Goal: Transaction & Acquisition: Purchase product/service

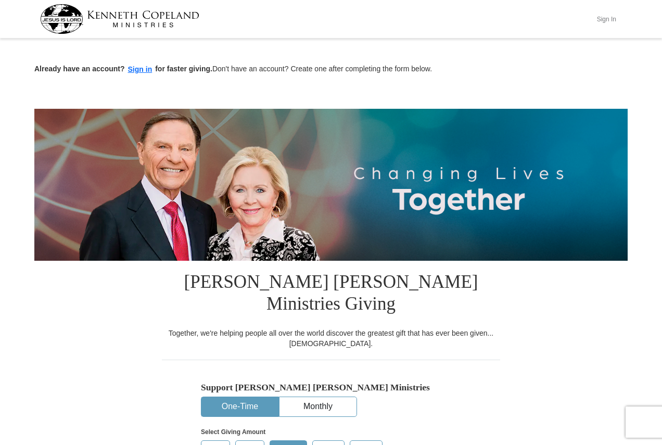
click at [614, 23] on button "Sign In" at bounding box center [606, 19] width 31 height 16
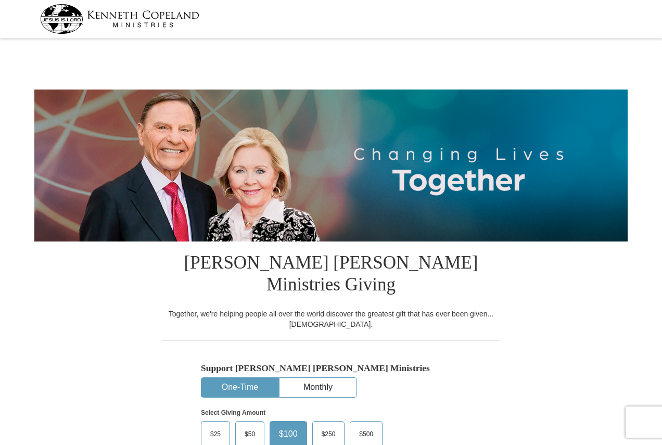
select select "PA"
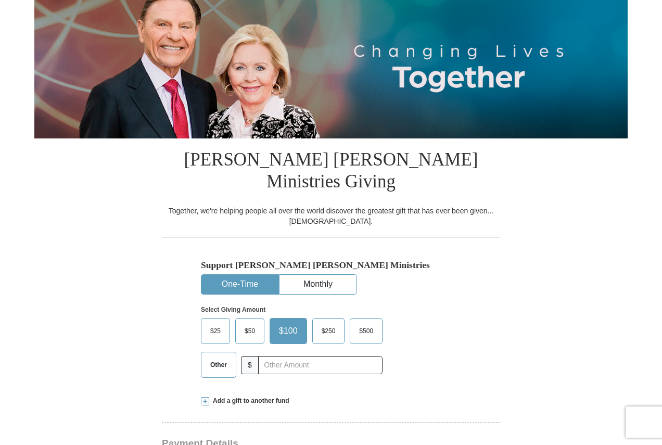
scroll to position [312, 0]
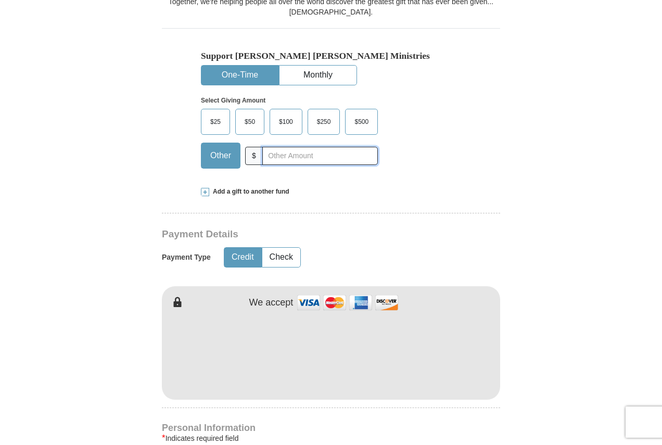
click at [299, 147] on input "text" at bounding box center [320, 156] width 116 height 18
type input "20"
click at [281, 248] on button "Check" at bounding box center [281, 257] width 38 height 19
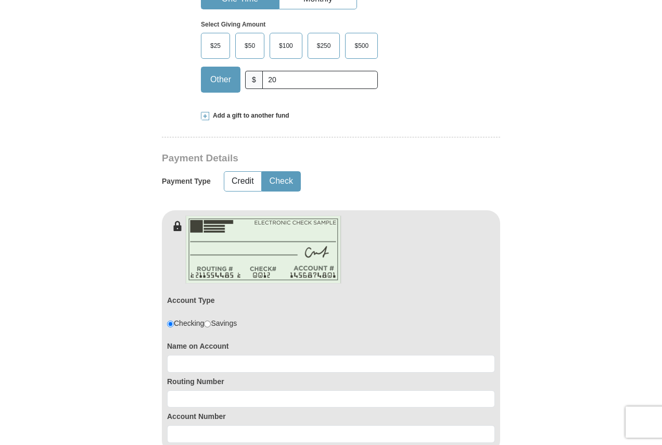
scroll to position [677, 0]
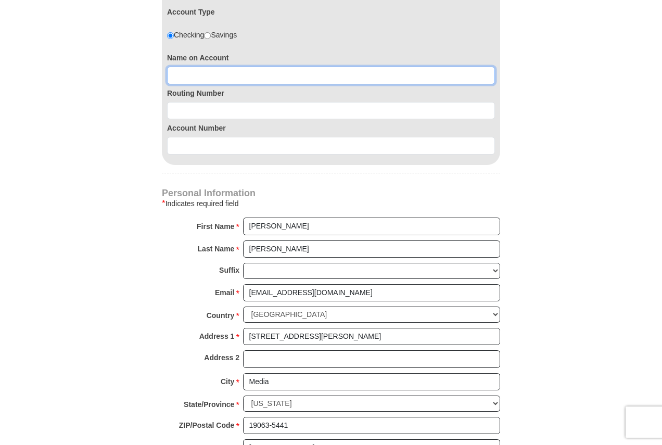
click at [268, 67] on input at bounding box center [331, 76] width 328 height 18
type input "Thomas D Howard"
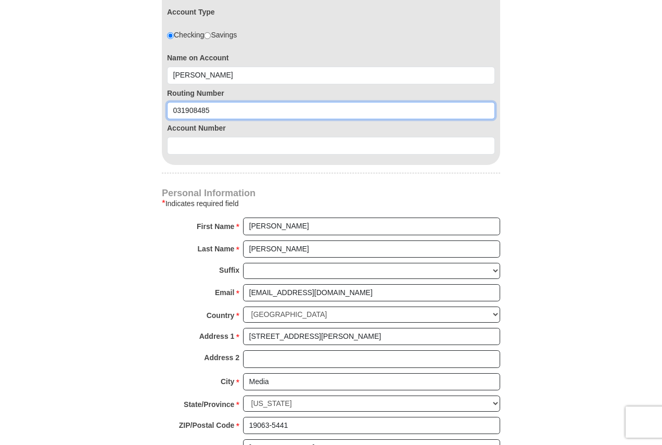
type input "031908485"
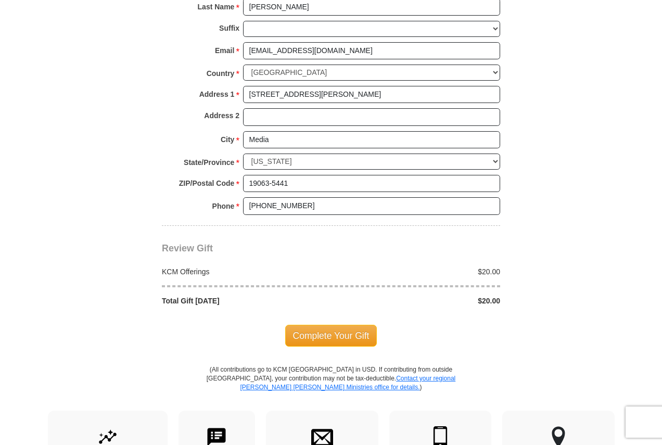
scroll to position [989, 0]
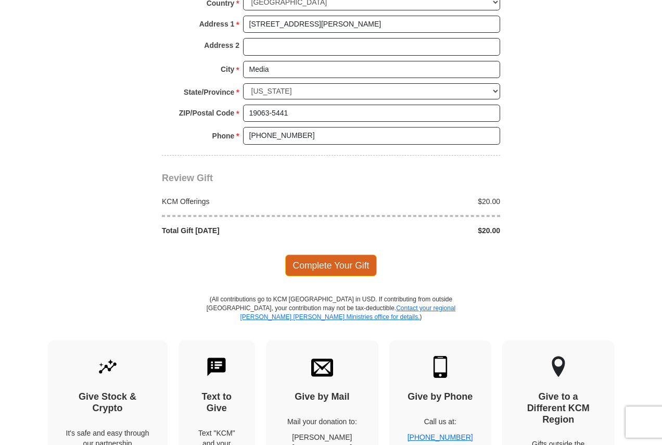
type input "0360154439"
click at [331, 255] on span "Complete Your Gift" at bounding box center [331, 266] width 92 height 22
